Goal: Transaction & Acquisition: Purchase product/service

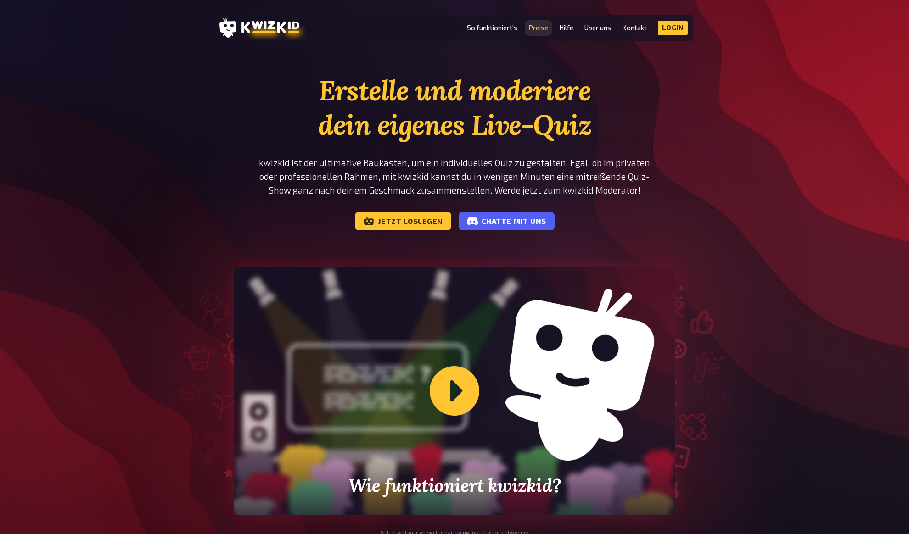
click at [537, 30] on link "Preise" at bounding box center [538, 28] width 20 height 8
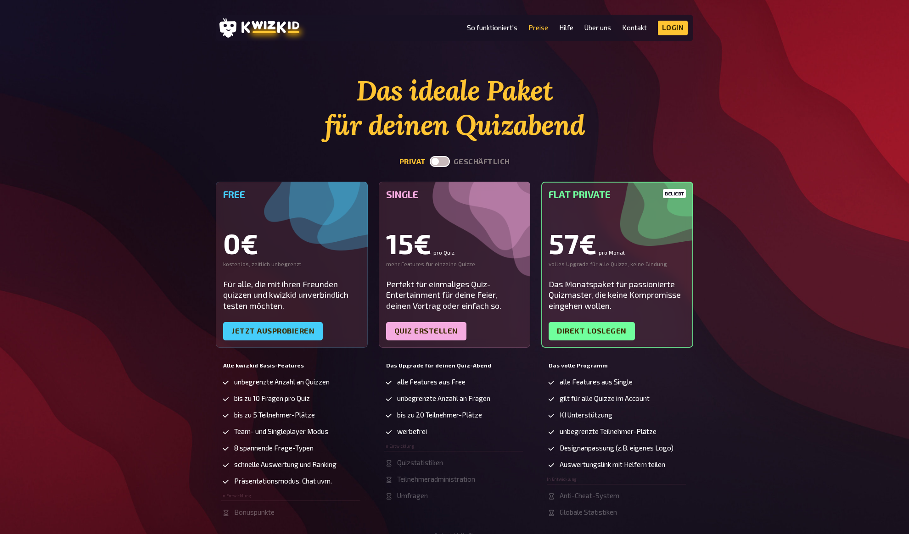
click at [479, 148] on section "Das ideale Paket für deinen Quizabend privat geschäftlich Free 0€ kostenlos, ze…" at bounding box center [454, 305] width 477 height 464
click at [476, 161] on button "geschäftlich" at bounding box center [481, 161] width 56 height 9
checkbox input "true"
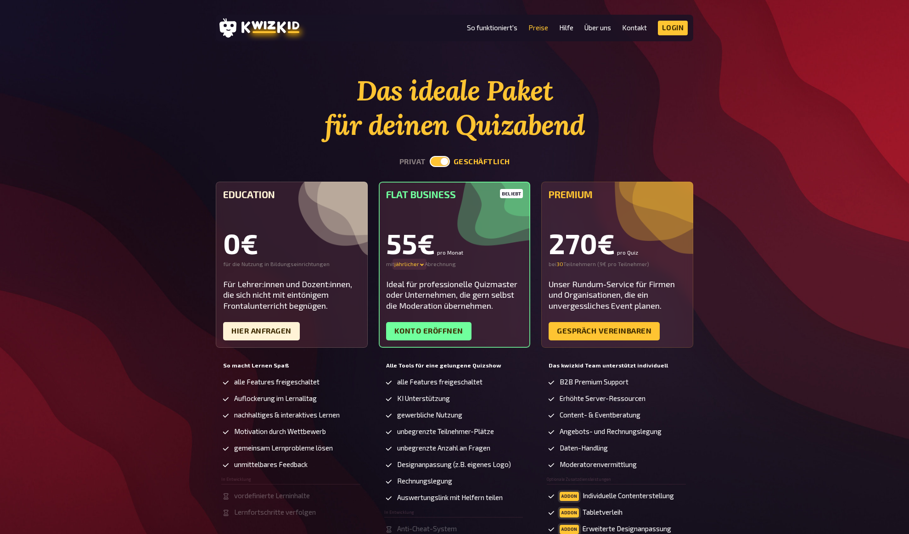
click at [407, 265] on div "jährlicher" at bounding box center [409, 264] width 30 height 7
click at [409, 282] on div "jährlicher - 30 %" at bounding box center [426, 282] width 64 height 7
click at [410, 261] on div "jährlicher" at bounding box center [409, 264] width 30 height 7
click at [425, 197] on h5 "Flat Business" at bounding box center [454, 194] width 137 height 11
drag, startPoint x: 729, startPoint y: 229, endPoint x: 734, endPoint y: 226, distance: 5.4
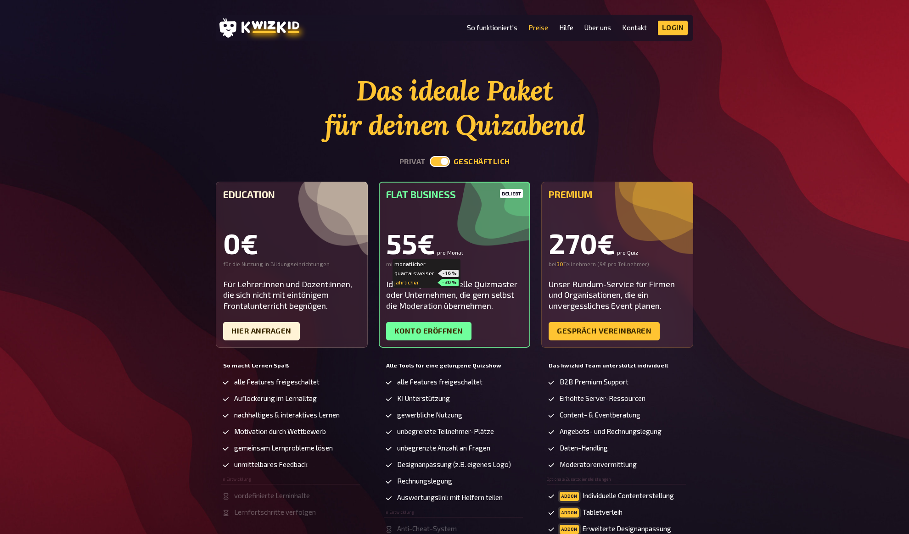
click at [730, 229] on div "Das ideale Paket für deinen Quizabend privat geschäftlich Education 0€ für die …" at bounding box center [454, 330] width 909 height 514
click at [752, 200] on div "Das ideale Paket für deinen Quizabend privat geschäftlich Education 0€ für die …" at bounding box center [454, 330] width 909 height 514
click at [754, 199] on div "Das ideale Paket für deinen Quizabend privat geschäftlich Education 0€ für die …" at bounding box center [454, 330] width 909 height 514
click at [753, 196] on div "Das ideale Paket für deinen Quizabend privat geschäftlich Education 0€ für die …" at bounding box center [454, 330] width 909 height 514
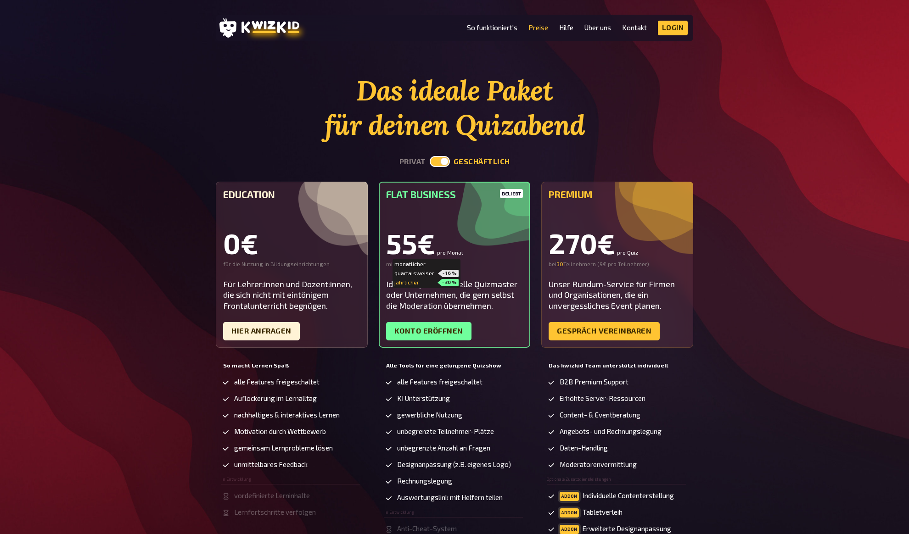
click at [754, 207] on div "Das ideale Paket für deinen Quizabend privat geschäftlich Education 0€ für die …" at bounding box center [454, 330] width 909 height 514
click at [746, 217] on div "Das ideale Paket für deinen Quizabend privat geschäftlich Education 0€ für die …" at bounding box center [454, 330] width 909 height 514
click at [813, 103] on div "Das ideale Paket für deinen Quizabend privat geschäftlich Education 0€ für die …" at bounding box center [454, 330] width 909 height 514
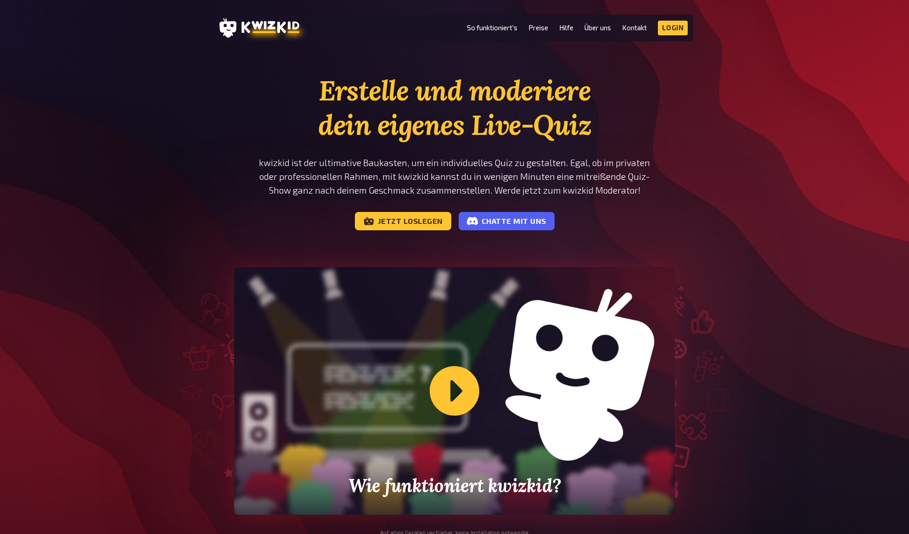
click at [535, 28] on link "Preise" at bounding box center [538, 28] width 20 height 8
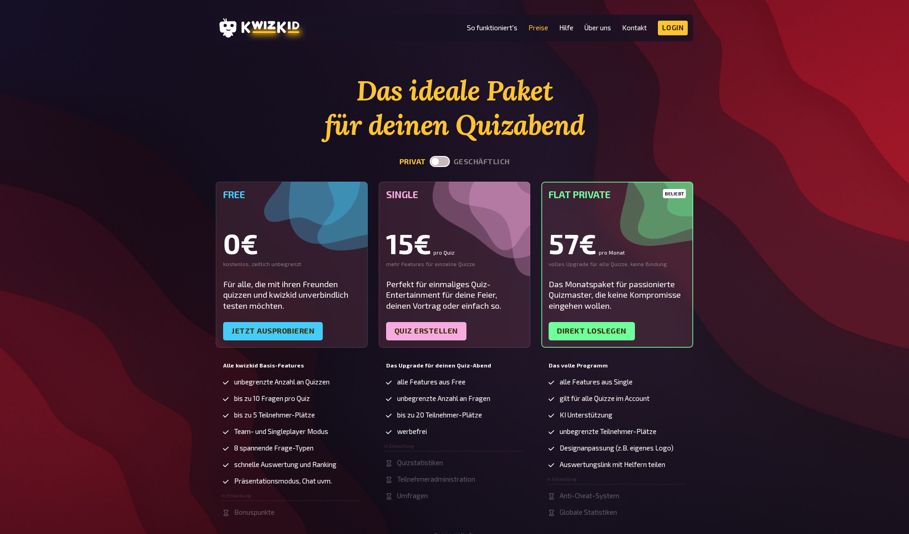
click at [804, 198] on div "Das ideale Paket für deinen Quizabend privat geschäftlich Free 0€ kostenlos, ze…" at bounding box center [454, 305] width 909 height 464
click at [805, 203] on div "Das ideale Paket für deinen Quizabend privat geschäftlich Free 0€ kostenlos, ze…" at bounding box center [454, 305] width 909 height 464
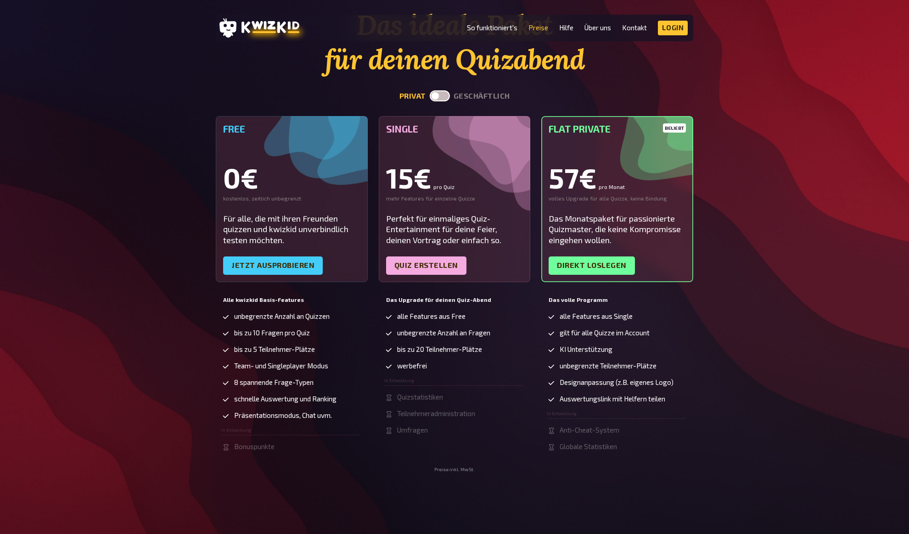
scroll to position [78, 0]
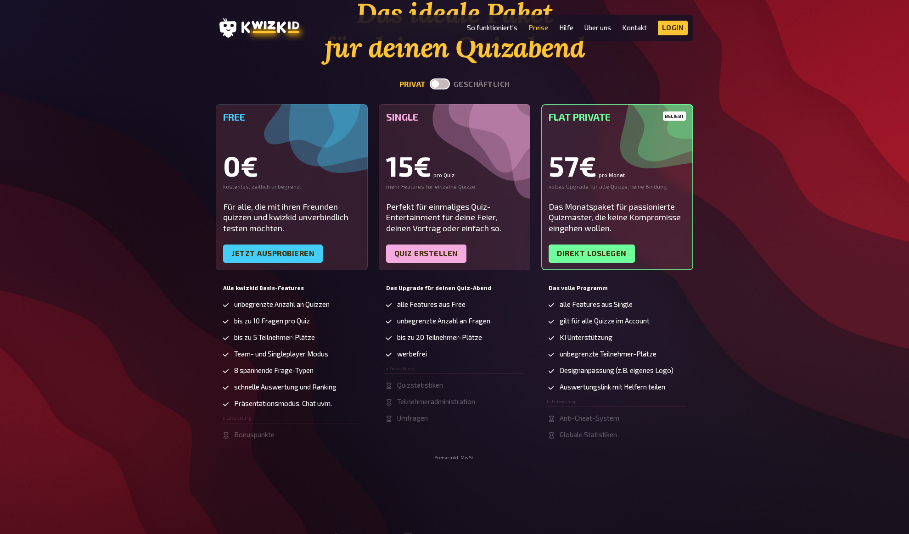
click at [805, 203] on div "Das ideale Paket für deinen Quizabend privat geschäftlich Free 0€ kostenlos, ze…" at bounding box center [454, 228] width 909 height 464
click at [803, 201] on div "Das ideale Paket für deinen Quizabend privat geschäftlich Free 0€ kostenlos, ze…" at bounding box center [454, 228] width 909 height 464
click at [796, 229] on div "Das ideale Paket für deinen Quizabend privat geschäftlich Free 0€ kostenlos, ze…" at bounding box center [454, 228] width 909 height 464
click at [785, 230] on div "Das ideale Paket für deinen Quizabend privat geschäftlich Free 0€ kostenlos, ze…" at bounding box center [454, 228] width 909 height 464
click at [785, 217] on div "Das ideale Paket für deinen Quizabend privat geschäftlich Free 0€ kostenlos, ze…" at bounding box center [454, 228] width 909 height 464
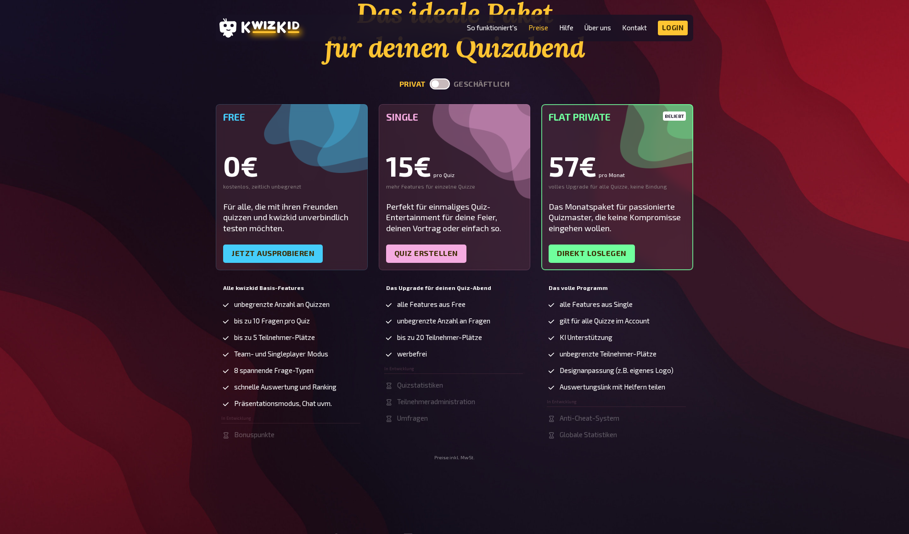
click at [785, 217] on div "Das ideale Paket für deinen Quizabend privat geschäftlich Free 0€ kostenlos, ze…" at bounding box center [454, 228] width 909 height 464
click at [801, 254] on div "Das ideale Paket für deinen Quizabend privat geschäftlich Free 0€ kostenlos, ze…" at bounding box center [454, 228] width 909 height 464
drag, startPoint x: 238, startPoint y: 321, endPoint x: 249, endPoint y: 321, distance: 11.0
click at [248, 321] on span "bis zu 10 Fragen pro Quiz" at bounding box center [272, 321] width 76 height 8
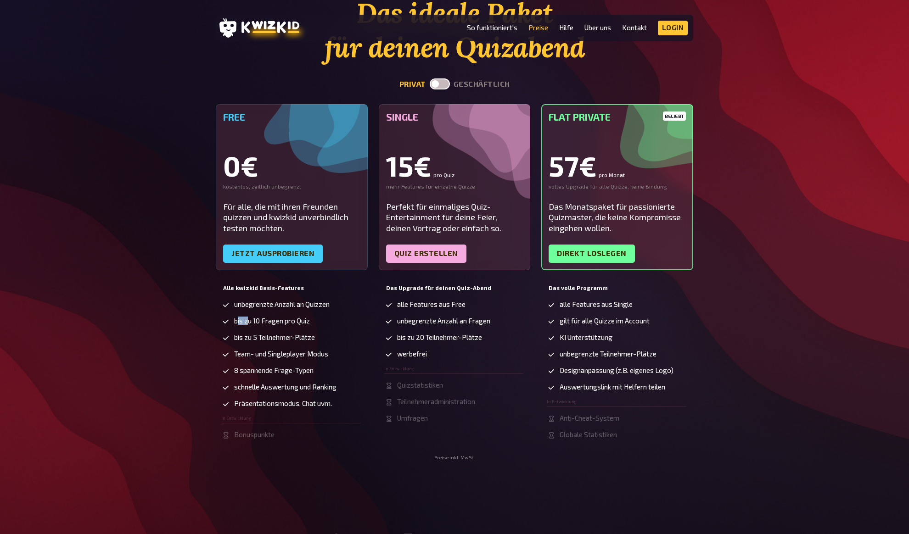
click at [238, 322] on span "bis zu 10 Fragen pro Quiz" at bounding box center [272, 321] width 76 height 8
drag, startPoint x: 235, startPoint y: 322, endPoint x: 295, endPoint y: 324, distance: 59.2
click at [295, 324] on span "bis zu 10 Fragen pro Quiz" at bounding box center [272, 321] width 76 height 8
click at [245, 322] on span "bis zu 10 Fragen pro Quiz" at bounding box center [272, 321] width 76 height 8
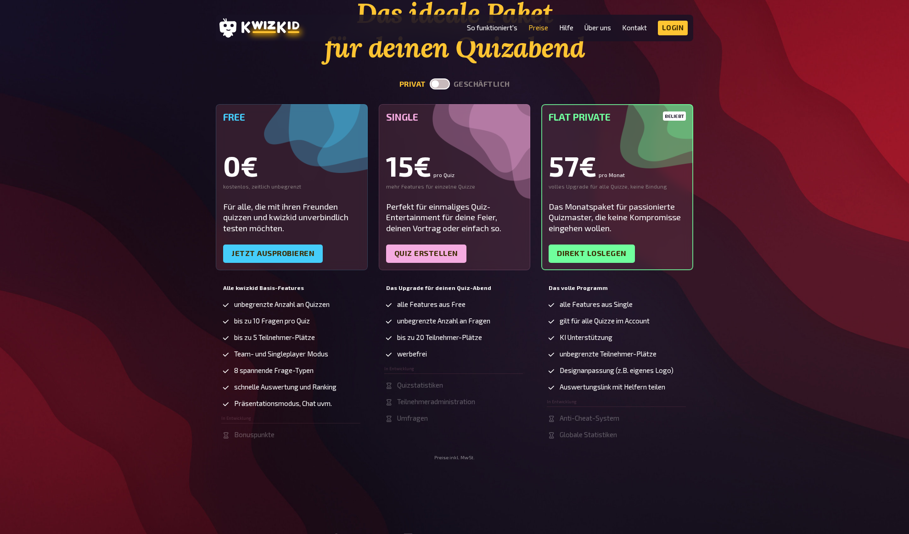
click at [245, 322] on span "bis zu 10 Fragen pro Quiz" at bounding box center [272, 321] width 76 height 8
drag, startPoint x: 237, startPoint y: 322, endPoint x: 302, endPoint y: 321, distance: 65.6
click at [298, 321] on span "bis zu 10 Fragen pro Quiz" at bounding box center [272, 321] width 76 height 8
click at [302, 321] on span "bis zu 10 Fragen pro Quiz" at bounding box center [272, 321] width 76 height 8
drag, startPoint x: 234, startPoint y: 321, endPoint x: 292, endPoint y: 325, distance: 57.5
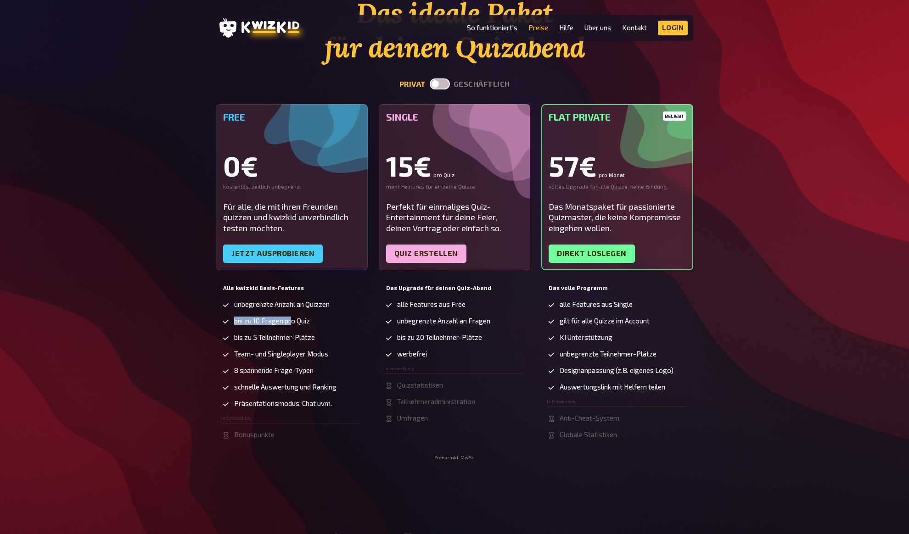
click at [292, 325] on span "bis zu 10 Fragen pro Quiz" at bounding box center [272, 321] width 76 height 8
click at [253, 306] on span "unbegrenzte Anzahl an Quizzen" at bounding box center [281, 305] width 95 height 8
click at [197, 305] on div "Das ideale Paket für deinen Quizabend privat geschäftlich Free 0€ kostenlos, ze…" at bounding box center [454, 228] width 909 height 464
click at [189, 324] on div "Das ideale Paket für deinen Quizabend privat geschäftlich Free 0€ kostenlos, ze…" at bounding box center [454, 228] width 909 height 464
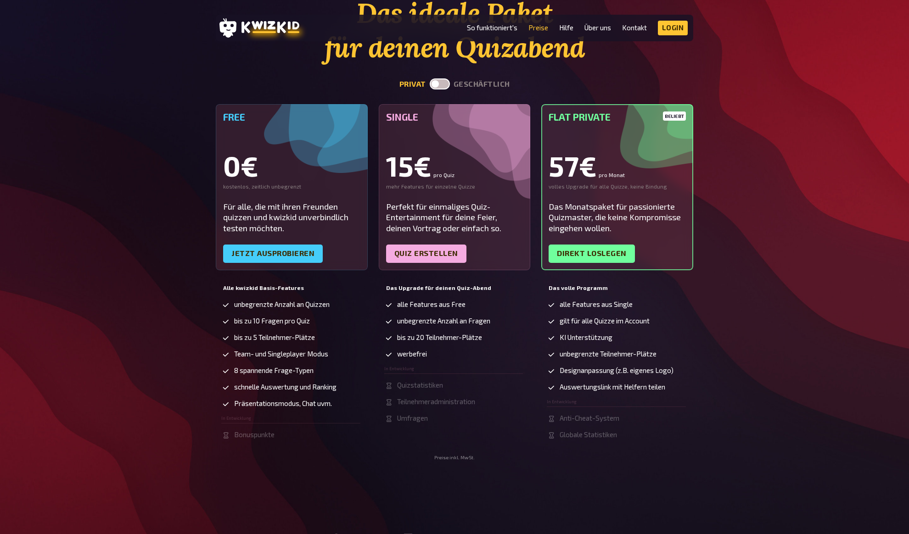
click at [184, 320] on div "Das ideale Paket für deinen Quizabend privat geschäftlich Free 0€ kostenlos, ze…" at bounding box center [454, 228] width 909 height 464
click at [746, 226] on div "Das ideale Paket für deinen Quizabend privat geschäftlich Free 0€ kostenlos, ze…" at bounding box center [454, 228] width 909 height 464
click at [743, 226] on div "Das ideale Paket für deinen Quizabend privat geschäftlich Free 0€ kostenlos, ze…" at bounding box center [454, 228] width 909 height 464
drag, startPoint x: 774, startPoint y: 219, endPoint x: 765, endPoint y: 203, distance: 18.3
click at [772, 215] on div "Das ideale Paket für deinen Quizabend privat geschäftlich Free 0€ kostenlos, ze…" at bounding box center [454, 228] width 909 height 464
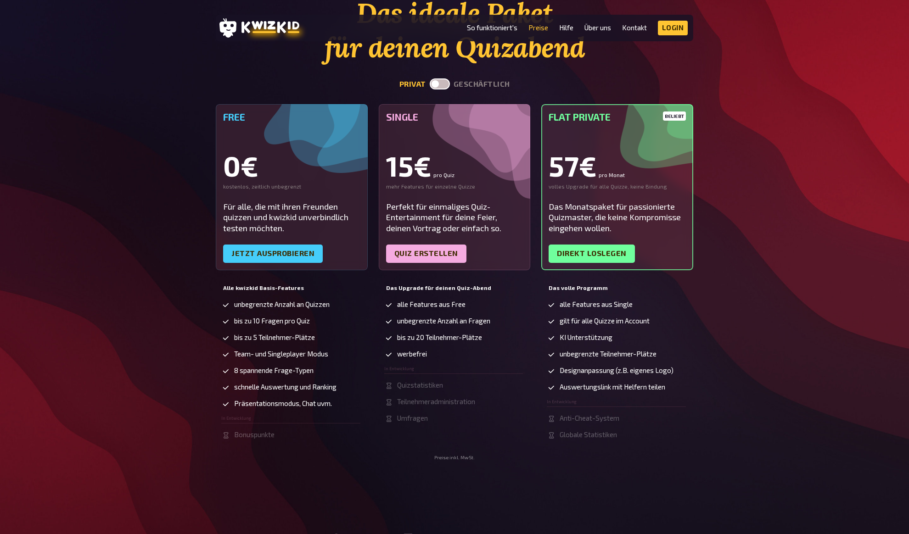
click at [779, 105] on div "Das ideale Paket für deinen Quizabend privat geschäftlich Free 0€ kostenlos, ze…" at bounding box center [454, 228] width 909 height 464
click at [780, 72] on div "Das ideale Paket für deinen Quizabend privat geschäftlich Free 0€ kostenlos, ze…" at bounding box center [454, 228] width 909 height 464
